Goal: Task Accomplishment & Management: Use online tool/utility

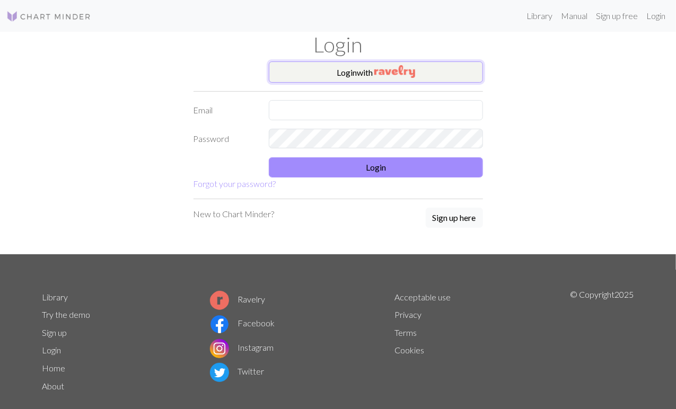
click at [313, 77] on button "Login with" at bounding box center [376, 72] width 214 height 21
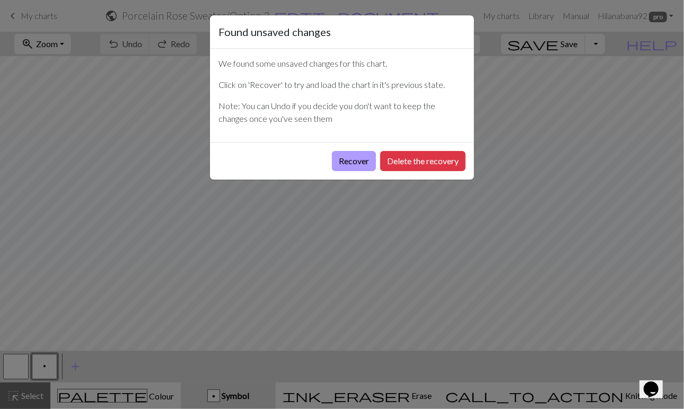
click at [353, 164] on button "Recover" at bounding box center [354, 161] width 44 height 20
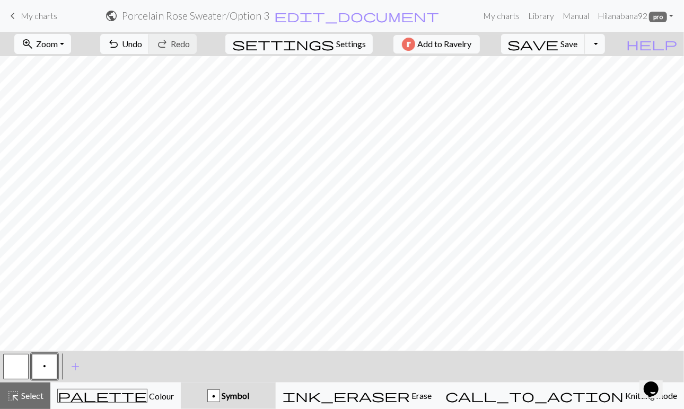
click at [71, 49] on button "zoom_in Zoom Zoom" at bounding box center [42, 44] width 57 height 20
click at [75, 101] on button "Fit height" at bounding box center [57, 100] width 84 height 17
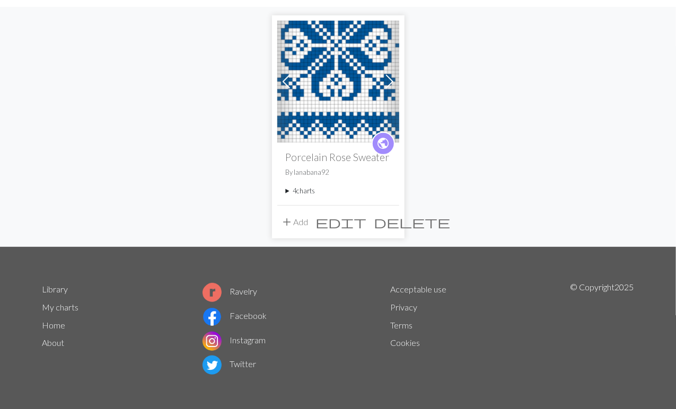
scroll to position [90, 0]
